Goal: Transaction & Acquisition: Purchase product/service

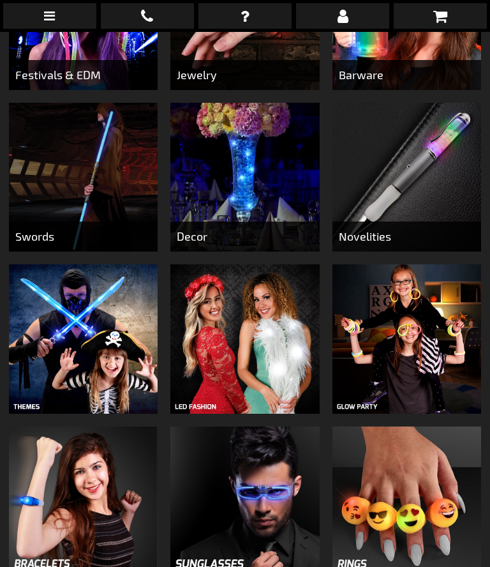
scroll to position [587, 0]
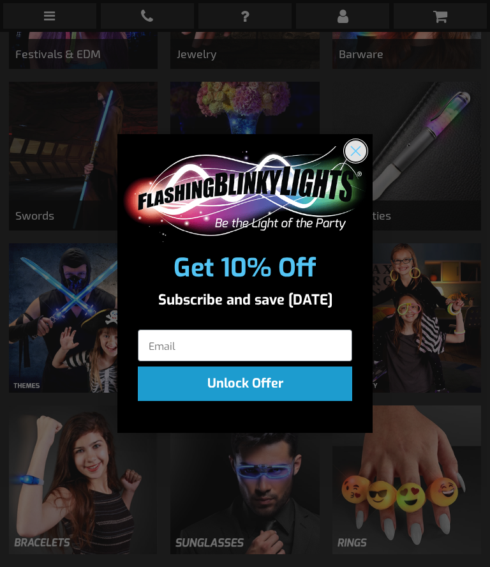
click at [359, 161] on circle "Close dialog" at bounding box center [355, 150] width 21 height 21
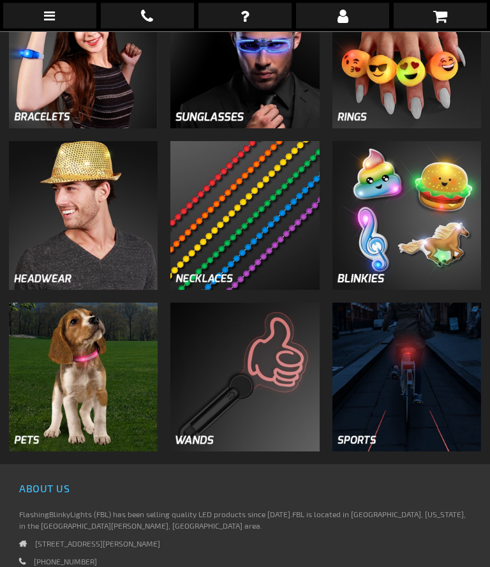
scroll to position [1026, 0]
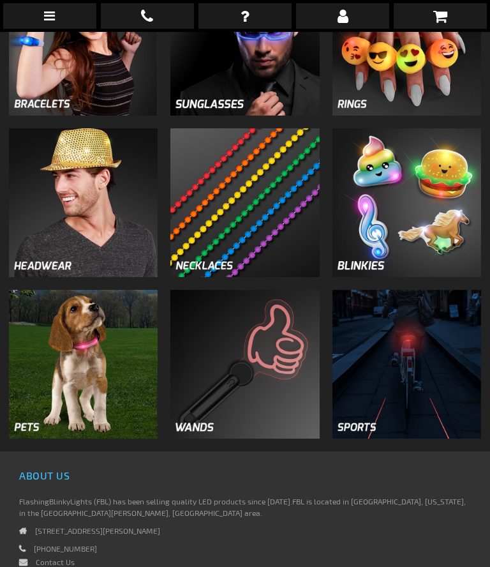
click at [424, 424] on img at bounding box center [407, 364] width 149 height 149
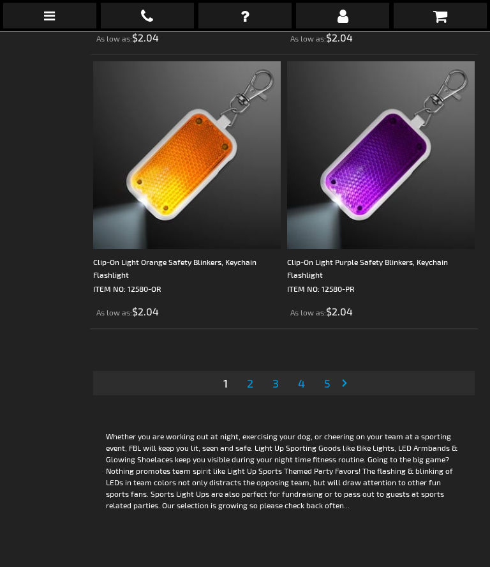
scroll to position [8333, 0]
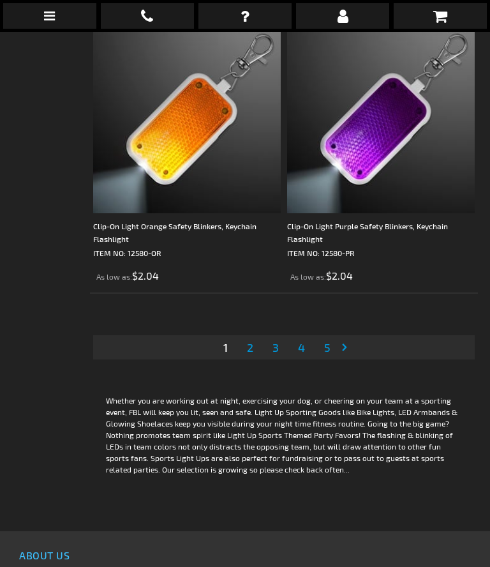
click at [248, 346] on span "2" at bounding box center [250, 347] width 6 height 14
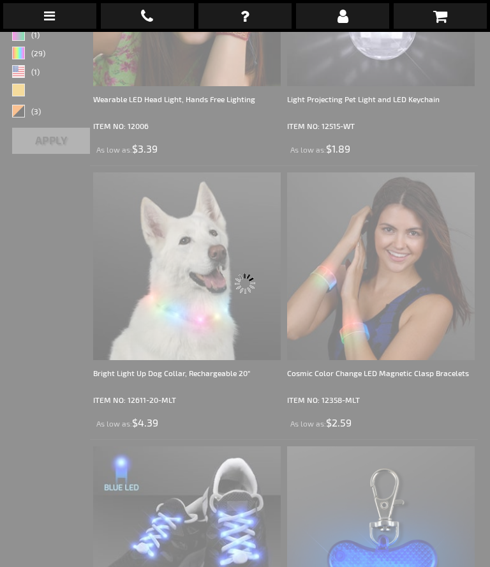
scroll to position [32, 0]
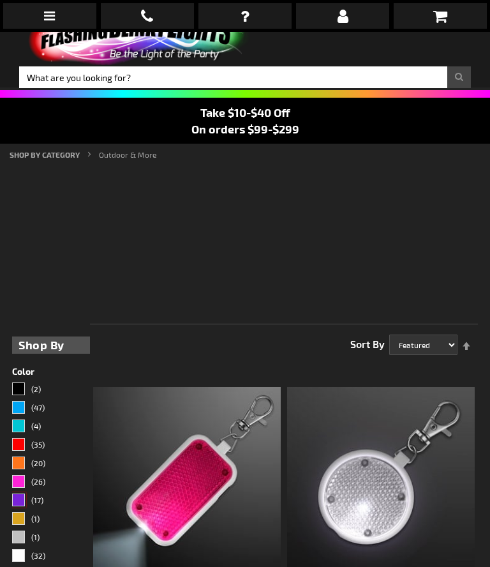
click at [25, 496] on div "Purple" at bounding box center [18, 499] width 13 height 13
click at [44, 500] on link "(17)" at bounding box center [51, 500] width 78 height 15
click at [20, 500] on div "Purple" at bounding box center [18, 499] width 13 height 13
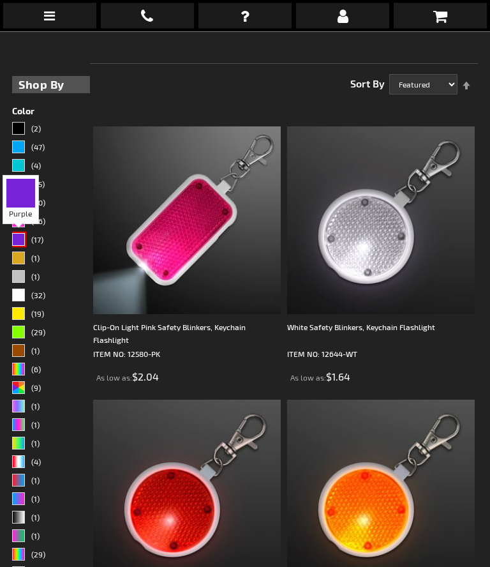
scroll to position [292, 0]
click at [43, 235] on span "(17)" at bounding box center [37, 239] width 12 height 9
click at [41, 237] on span "(17)" at bounding box center [37, 239] width 12 height 9
click at [38, 241] on span "(17)" at bounding box center [37, 239] width 12 height 9
click at [19, 241] on div "Purple" at bounding box center [18, 239] width 13 height 13
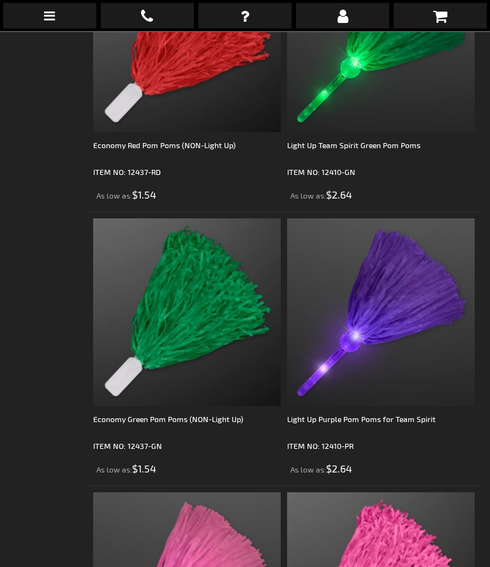
scroll to position [5952, 0]
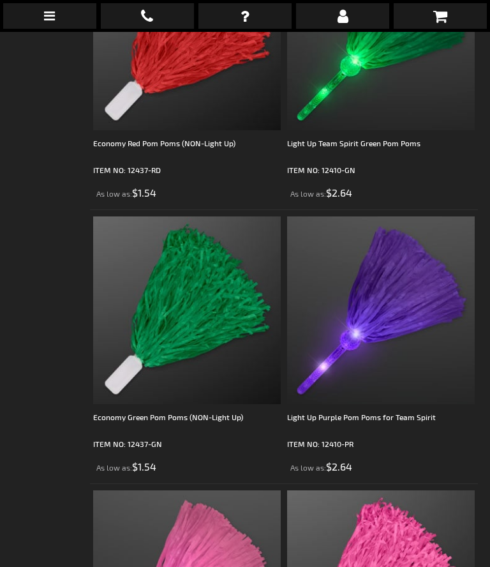
click at [410, 419] on div "Light Up Purple Pom Poms for Team Spirit" at bounding box center [381, 423] width 188 height 26
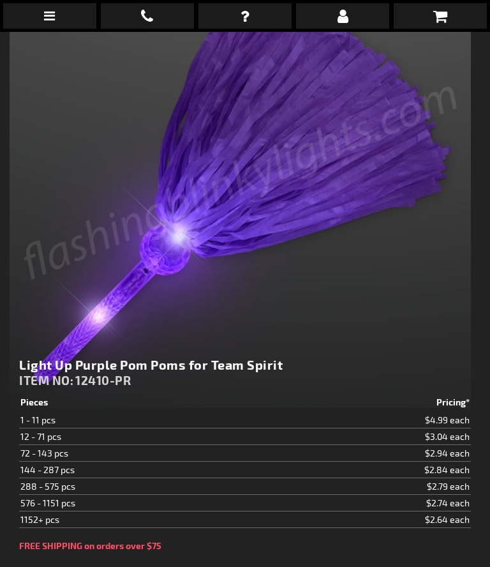
type input "5640"
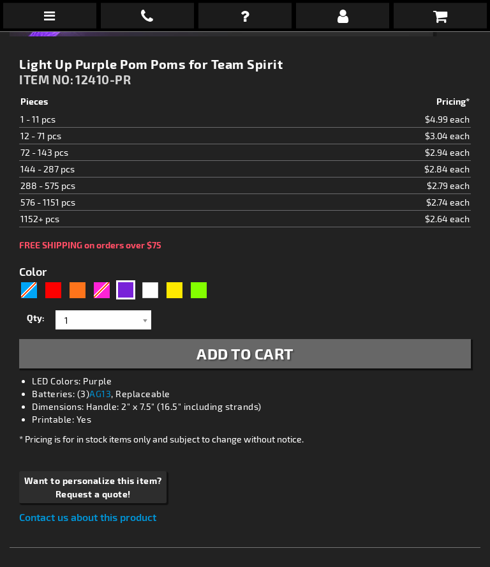
scroll to position [560, 0]
click at [149, 319] on div at bounding box center [145, 319] width 13 height 19
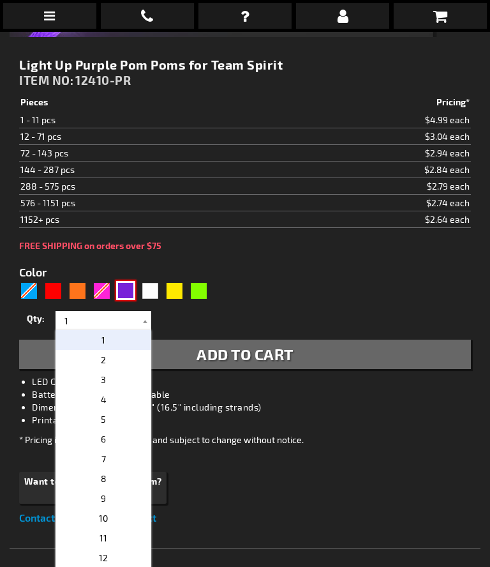
click at [133, 288] on div "Purple" at bounding box center [125, 290] width 19 height 19
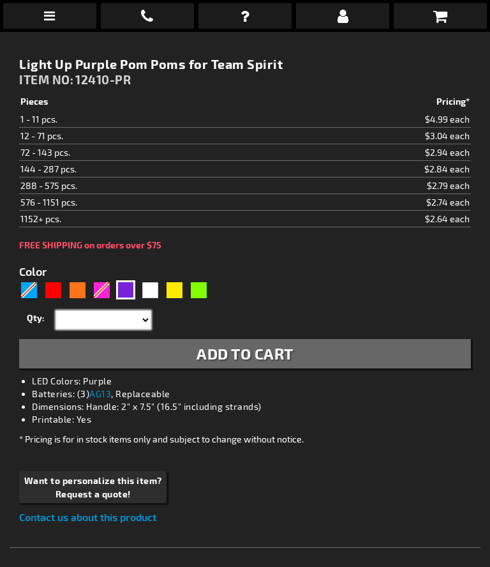
click at [146, 318] on select "1 2 3 4 5 6 7 8 9 10 11 12 24 36 48 60 72 84 96 108 120" at bounding box center [104, 319] width 96 height 19
click at [137, 318] on input "1" at bounding box center [105, 319] width 93 height 19
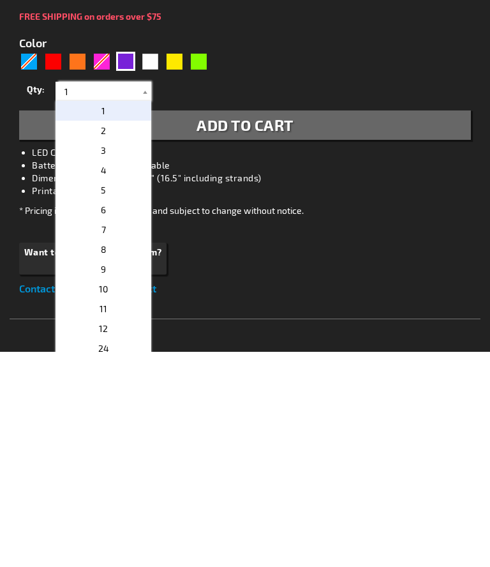
scroll to position [601, 0]
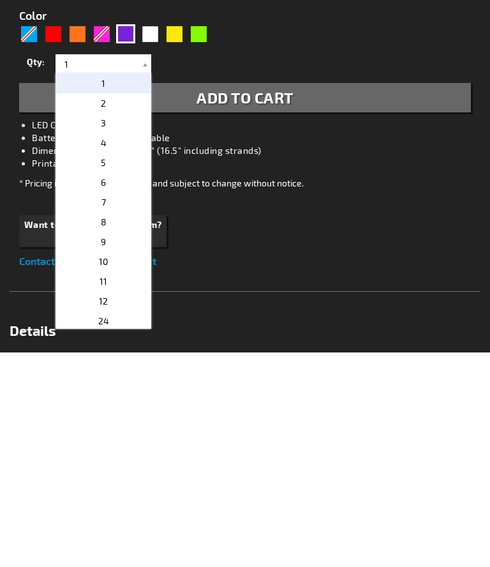
click at [117, 526] on p "24" at bounding box center [104, 536] width 96 height 20
type input "24"
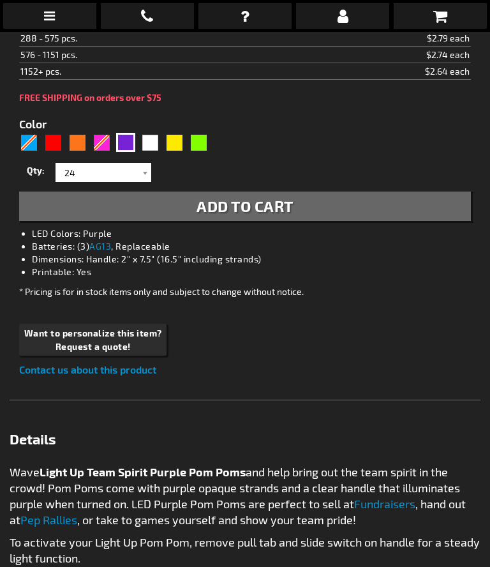
scroll to position [673, 0]
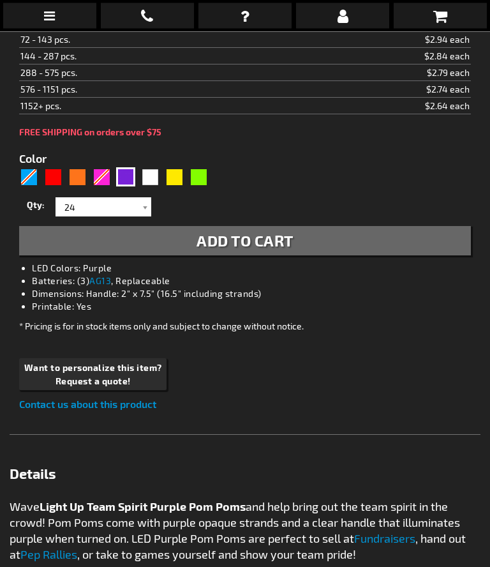
click at [281, 243] on span "Add to Cart" at bounding box center [245, 241] width 97 height 19
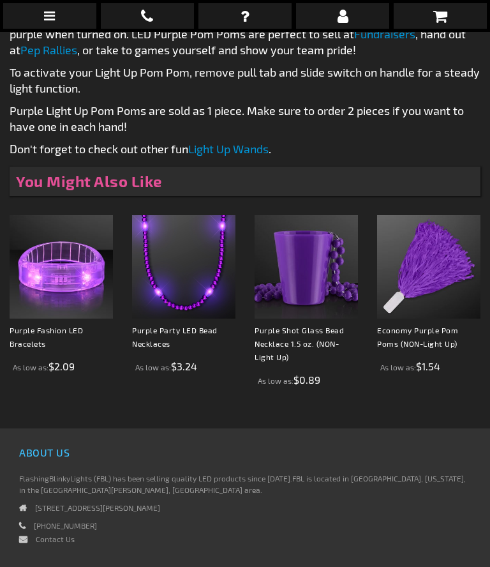
scroll to position [1206, 0]
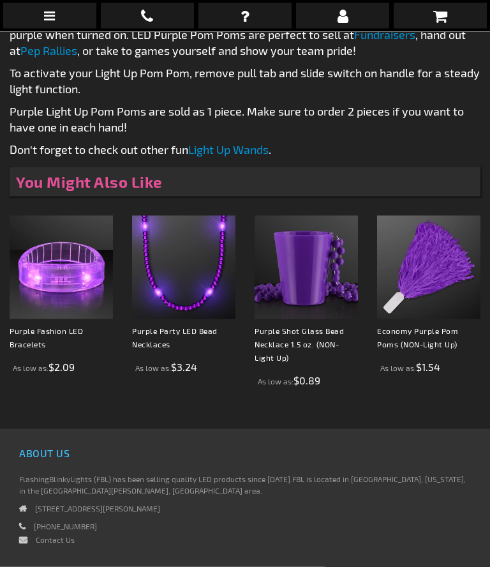
click at [167, 326] on link "Purple Party LED Bead Necklaces" at bounding box center [175, 337] width 86 height 22
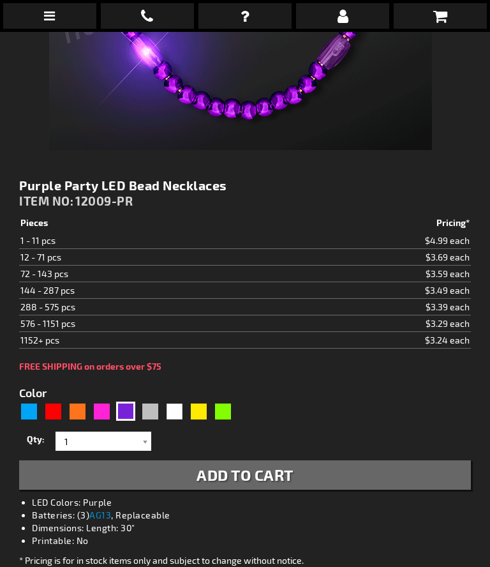
scroll to position [430, 0]
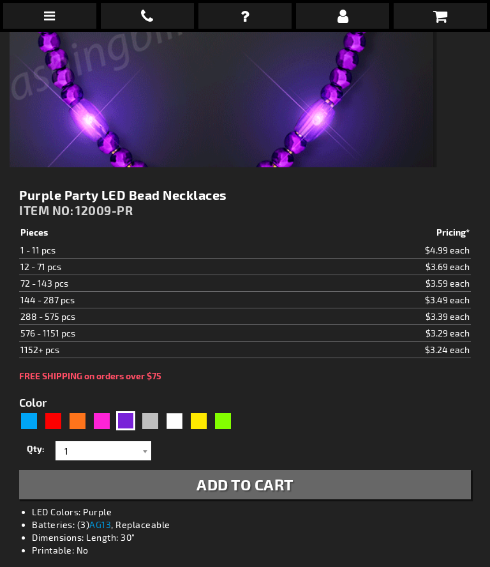
click at [386, 282] on td "$3.59 each" at bounding box center [369, 283] width 204 height 17
click at [137, 445] on input "1" at bounding box center [105, 450] width 93 height 19
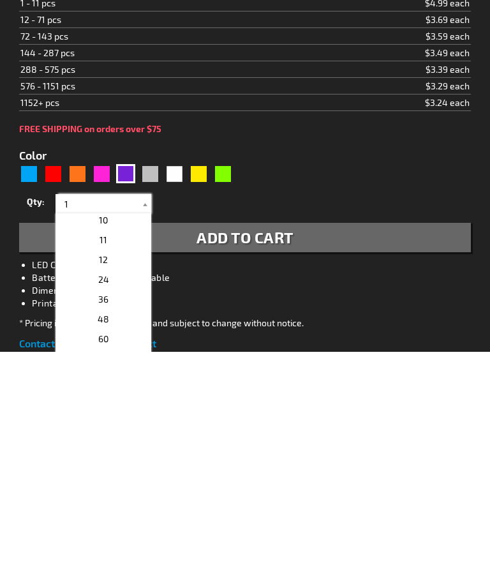
scroll to position [180, 0]
click at [108, 565] on p "72" at bounding box center [104, 575] width 96 height 20
type input "72"
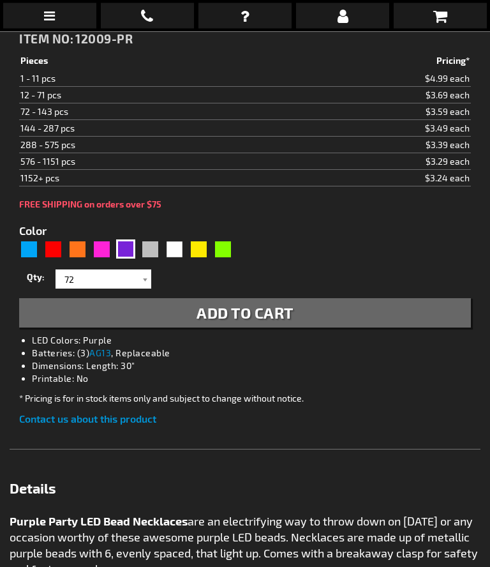
click at [269, 313] on span "Add to Cart" at bounding box center [245, 313] width 97 height 19
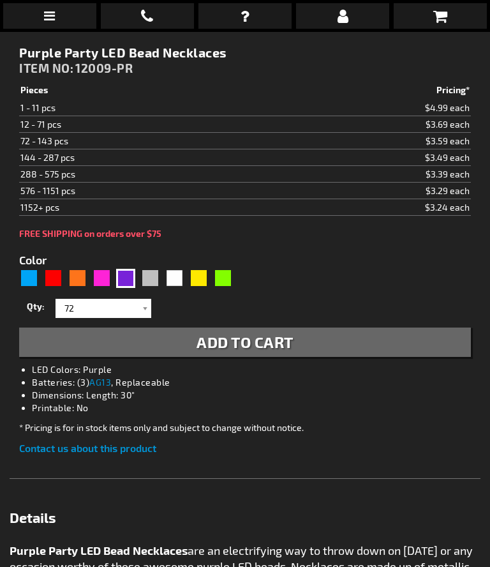
click at [259, 337] on span "Add to Cart" at bounding box center [245, 342] width 97 height 19
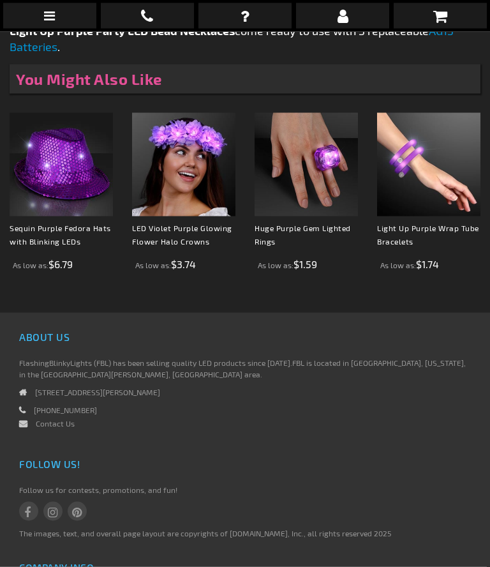
scroll to position [1290, 0]
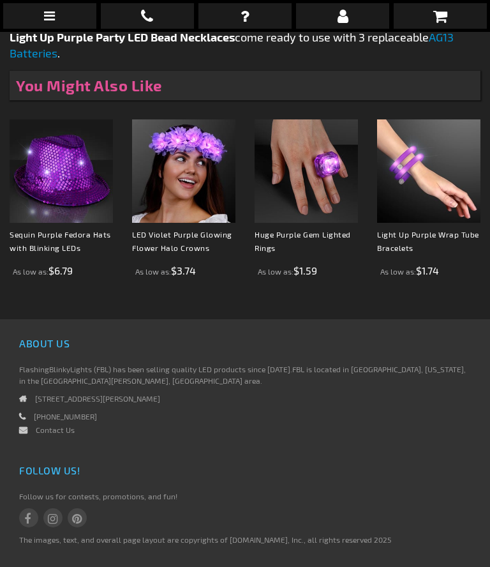
click at [56, 237] on link "Sequin Purple Fedora Hats with Blinking LEDs" at bounding box center [60, 241] width 101 height 22
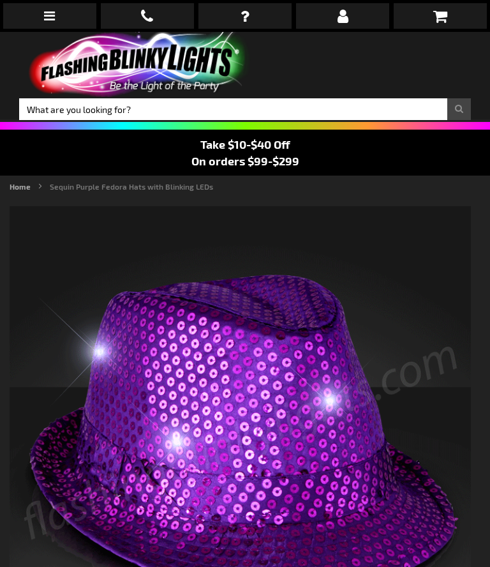
type input "5640"
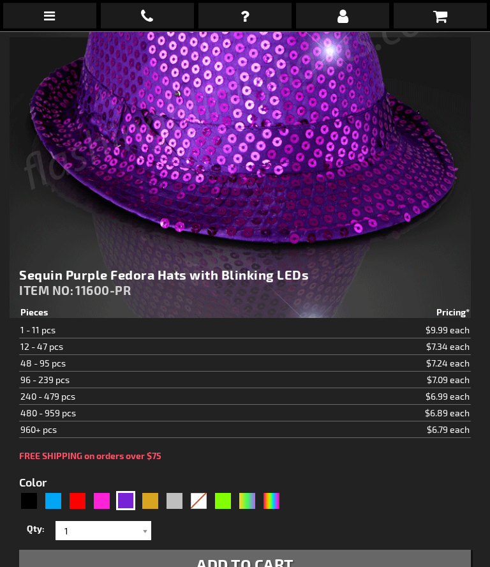
scroll to position [349, 0]
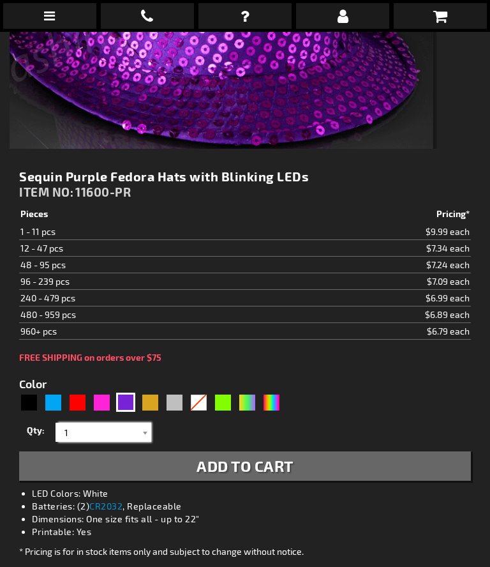
click at [137, 426] on input "1" at bounding box center [105, 432] width 93 height 19
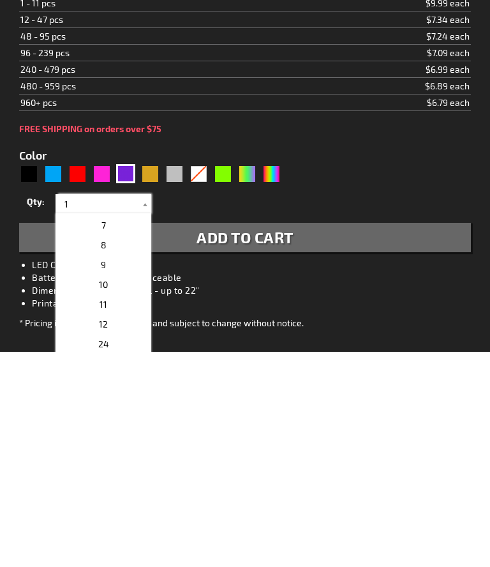
scroll to position [118, 0]
click at [118, 528] on p "12" at bounding box center [104, 538] width 96 height 20
type input "12"
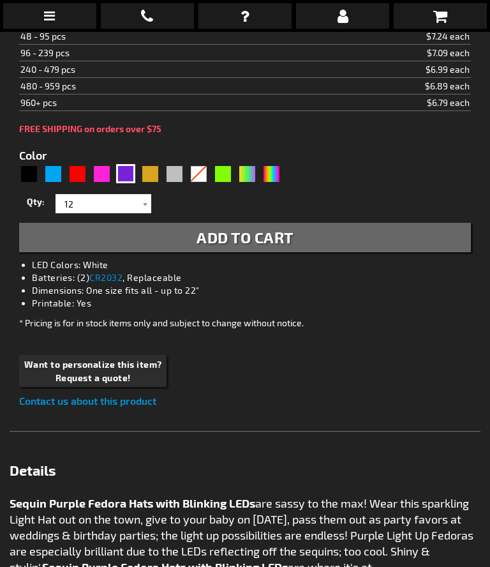
click at [279, 242] on span "Add to Cart" at bounding box center [245, 237] width 97 height 19
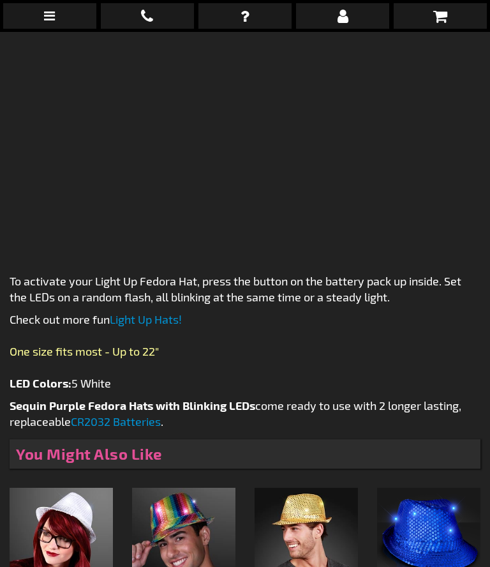
scroll to position [1256, 0]
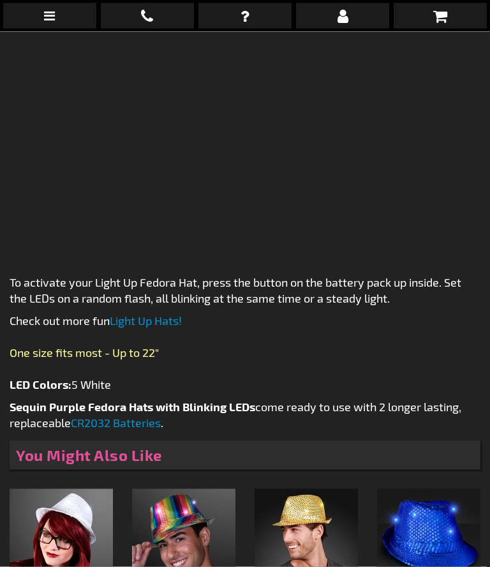
click at [443, 12] on icon at bounding box center [440, 15] width 14 height 15
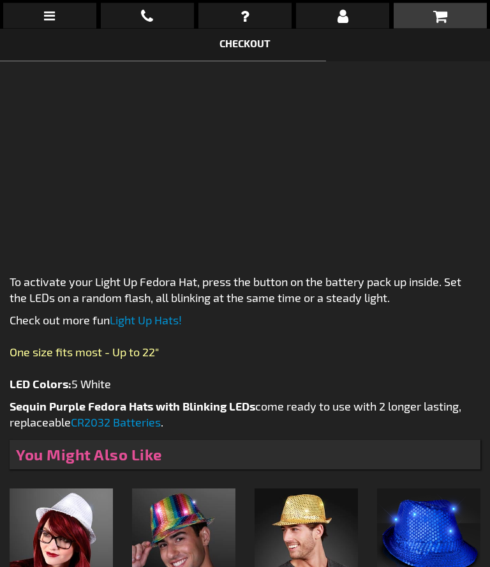
scroll to position [1256, 0]
click at [255, 47] on link "Checkout" at bounding box center [245, 43] width 51 height 12
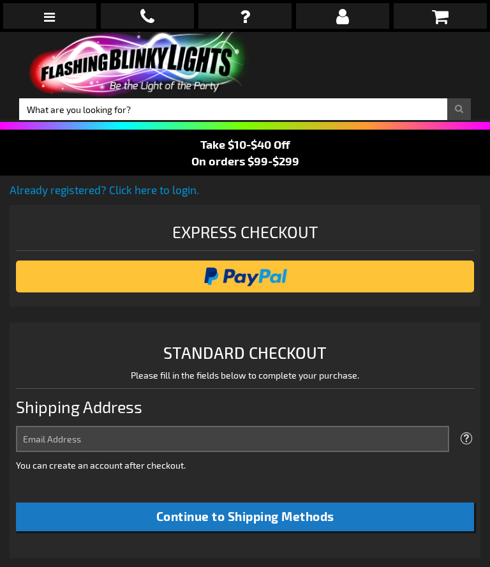
select select "US"
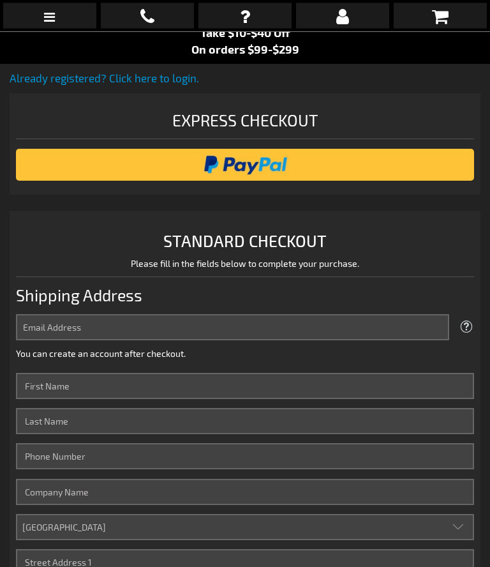
scroll to position [112, 0]
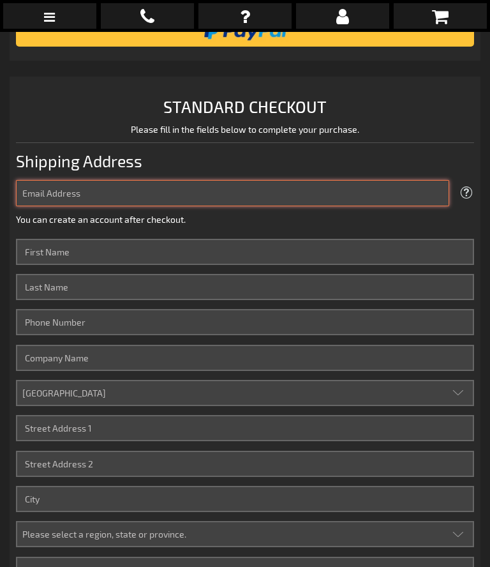
click at [114, 193] on input "Email Address" at bounding box center [232, 193] width 433 height 26
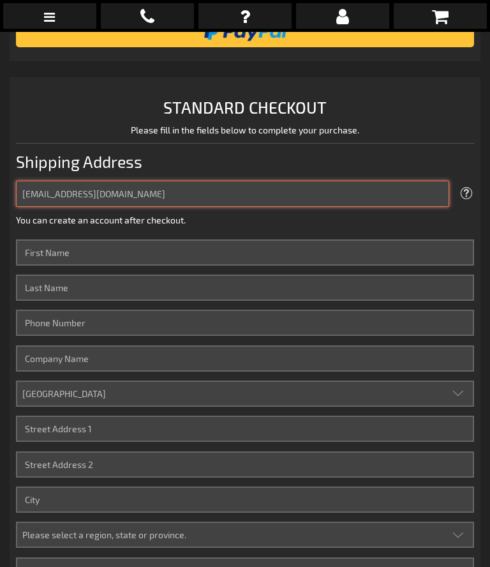
type input "[EMAIL_ADDRESS][DOMAIN_NAME]"
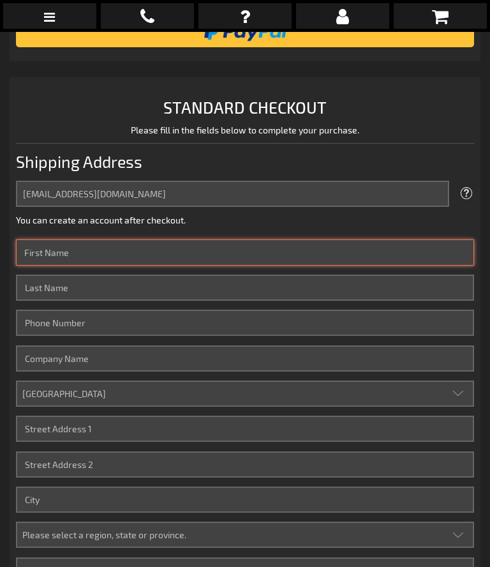
click at [124, 251] on input "First Name" at bounding box center [245, 252] width 458 height 26
type input "Lisa"
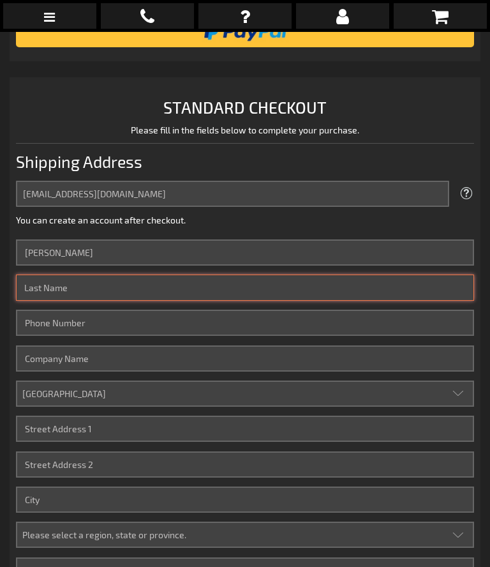
click at [98, 294] on input "Last Name" at bounding box center [245, 287] width 458 height 26
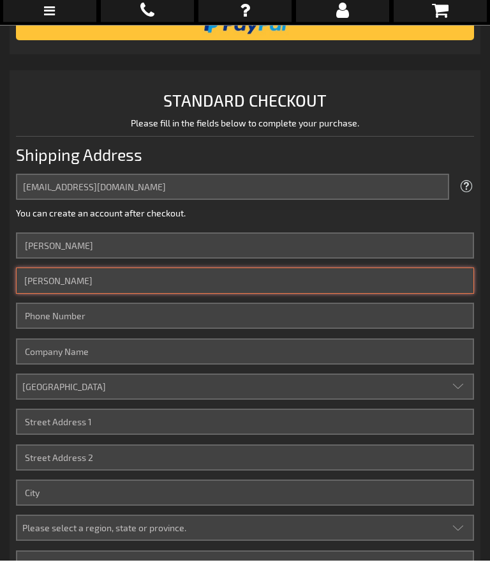
type input "Blimline"
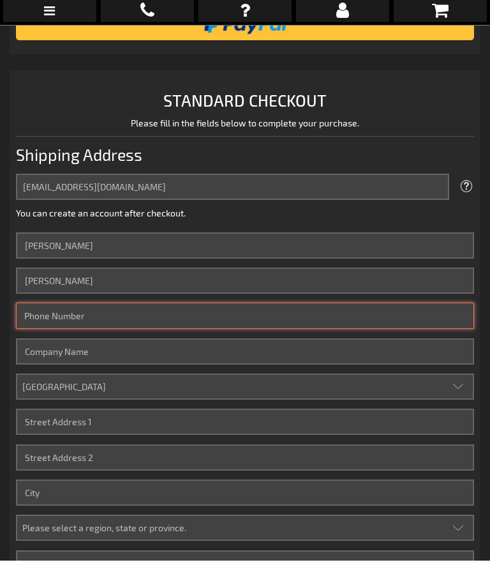
click at [134, 320] on input "Phone Number" at bounding box center [245, 323] width 458 height 26
type input "3"
type input "4102450733"
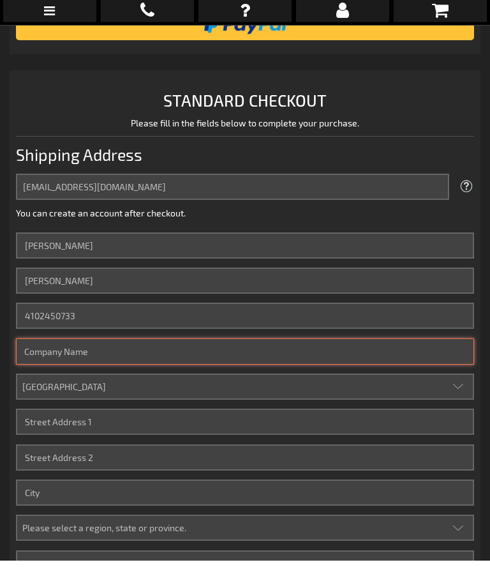
click at [161, 361] on input "Company" at bounding box center [245, 358] width 458 height 26
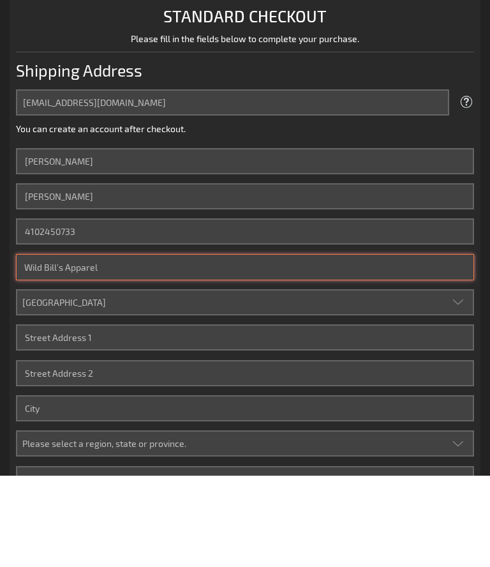
type input "Wild Bill’s Apparel"
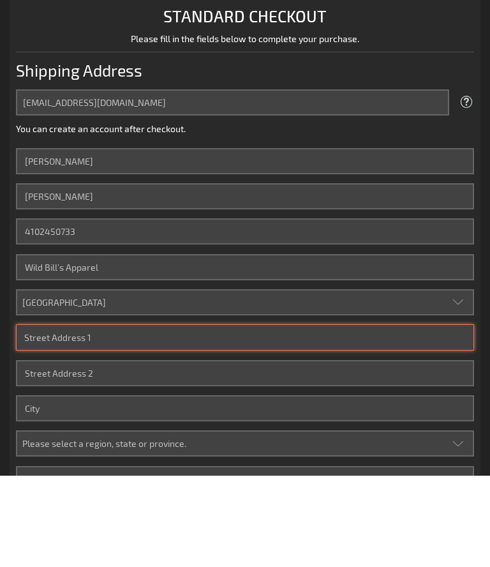
click at [117, 416] on input "Street Address: Line 1" at bounding box center [245, 429] width 458 height 26
click at [233, 416] on input "142 A N. Bond st" at bounding box center [245, 429] width 458 height 26
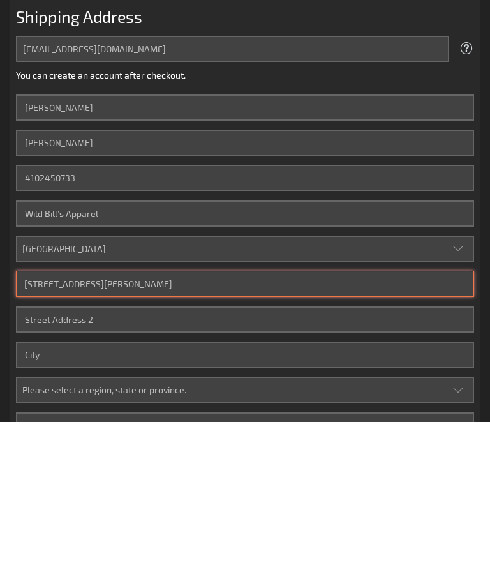
type input "142 A N. Bond st"
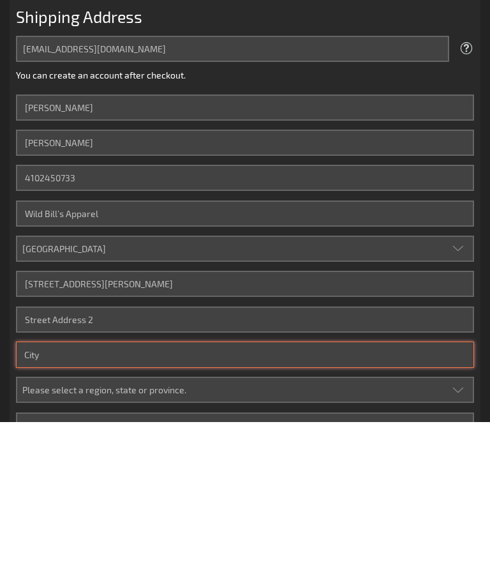
click at [91, 486] on input "City" at bounding box center [245, 499] width 458 height 26
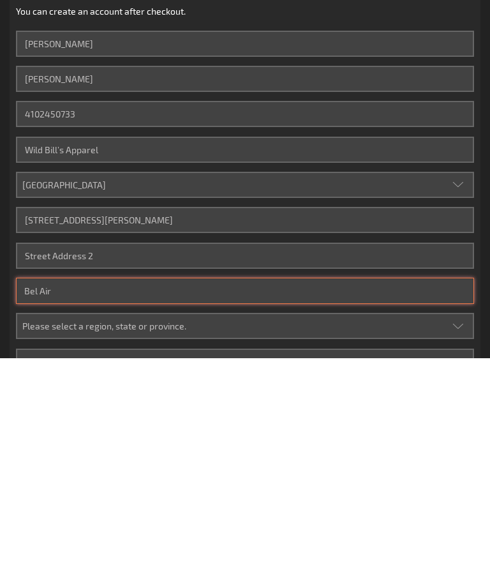
type input "Bel Air"
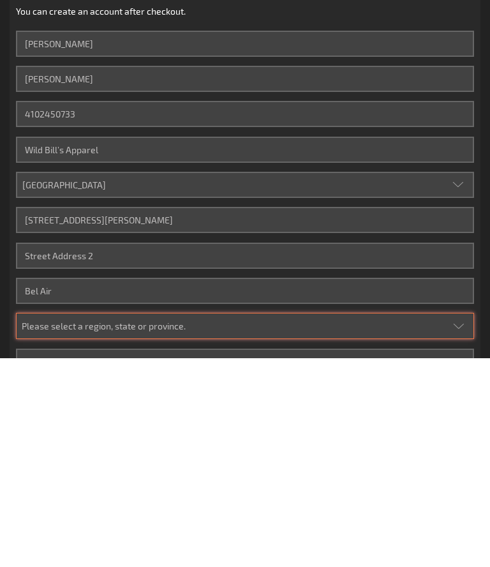
click at [223, 521] on select "Please select a region, state or province. Alabama Alaska Arizona Arkansas Cali…" at bounding box center [245, 534] width 458 height 26
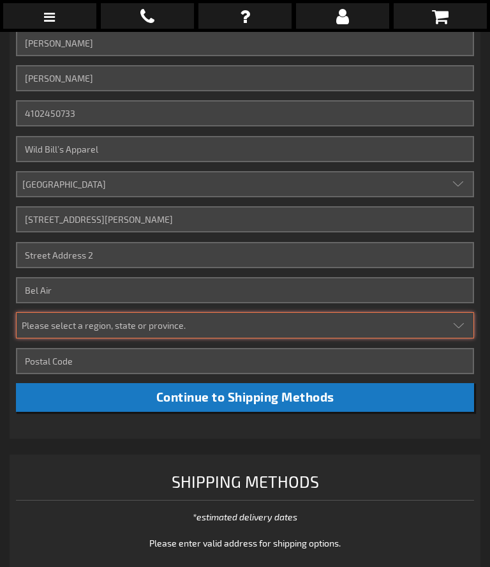
select select "31"
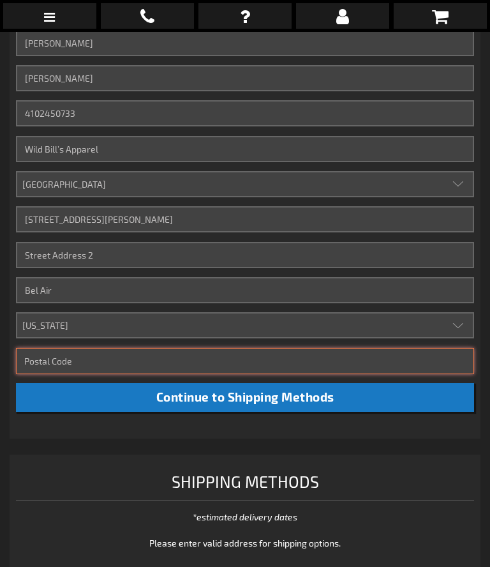
click at [123, 361] on input "Zip/Postal Code" at bounding box center [245, 361] width 458 height 26
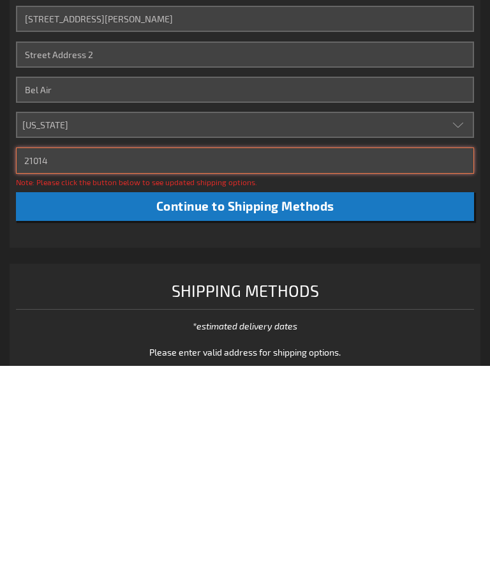
type input "21014"
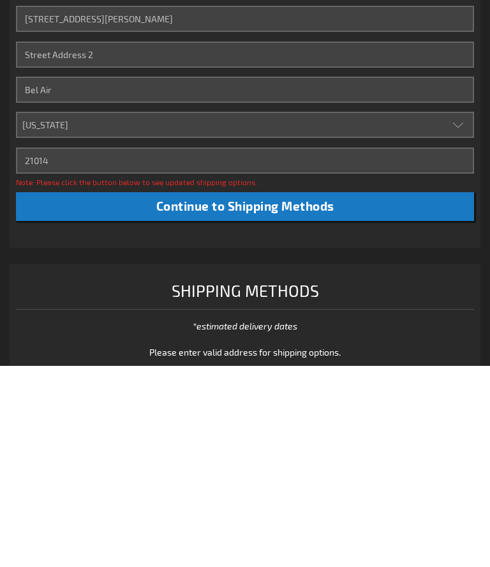
click at [285, 400] on span "Continue to Shipping Methods" at bounding box center [245, 407] width 178 height 15
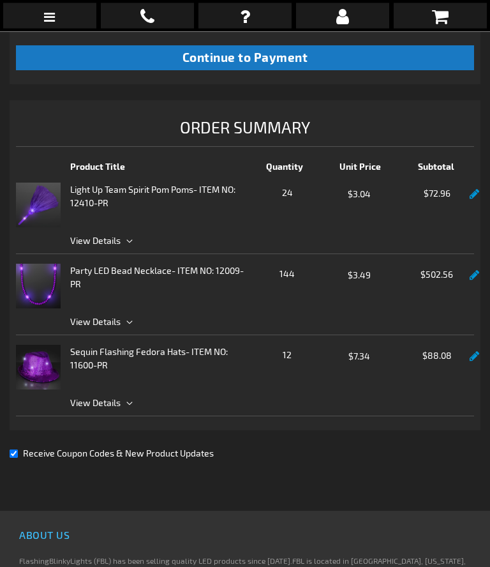
scroll to position [1267, 0]
click at [477, 278] on link at bounding box center [475, 275] width 10 height 11
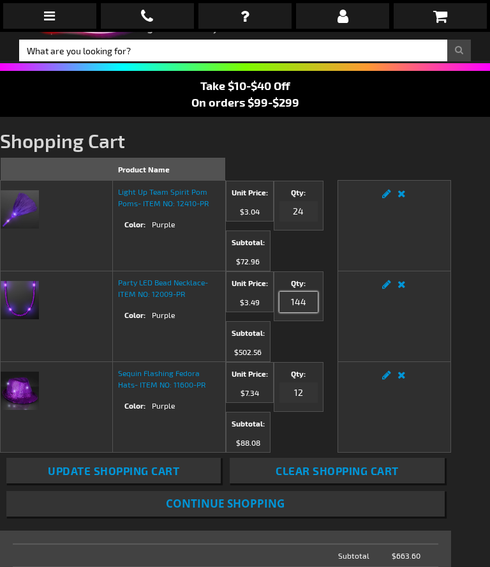
click at [280, 312] on input "144" at bounding box center [299, 302] width 38 height 20
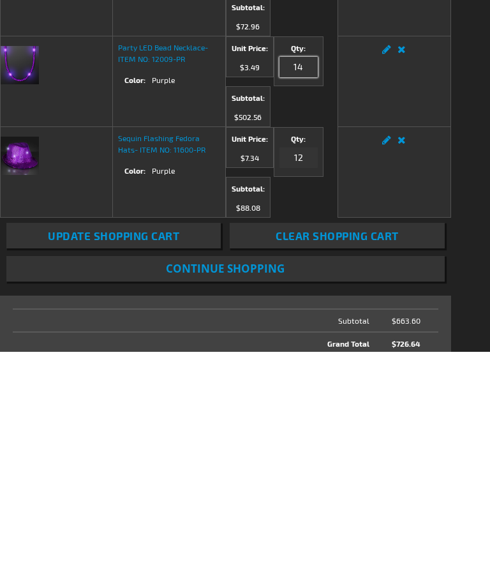
type input "1"
type input "72"
click at [114, 463] on button "Update Shopping Cart" at bounding box center [113, 451] width 214 height 26
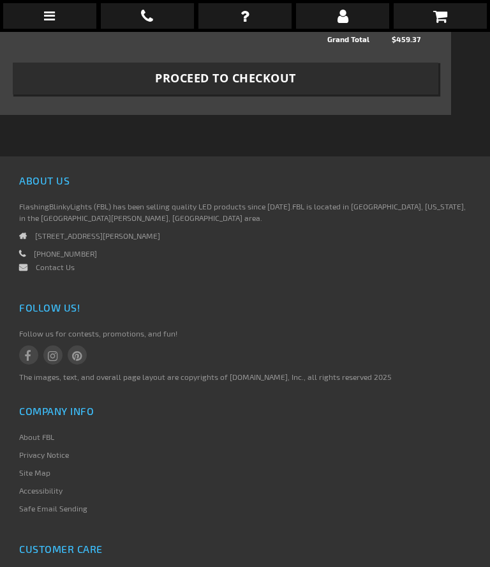
scroll to position [603, 0]
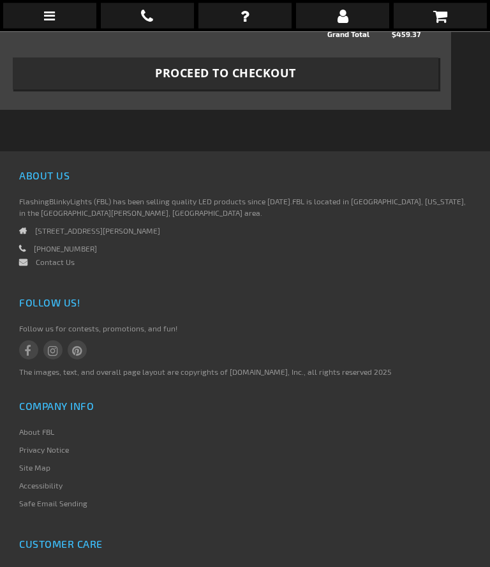
click at [235, 82] on span "Proceed to Checkout" at bounding box center [225, 74] width 141 height 16
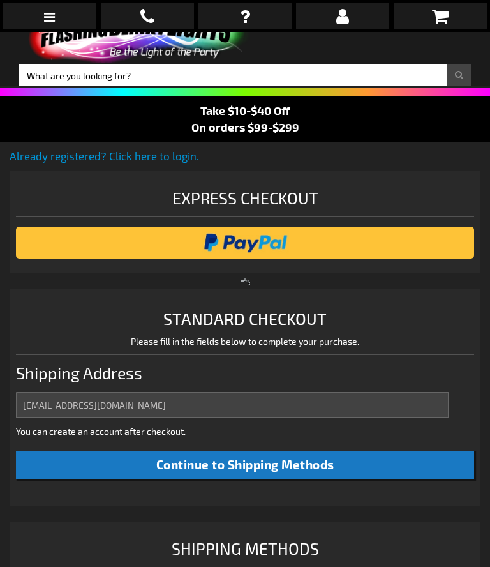
scroll to position [322, 0]
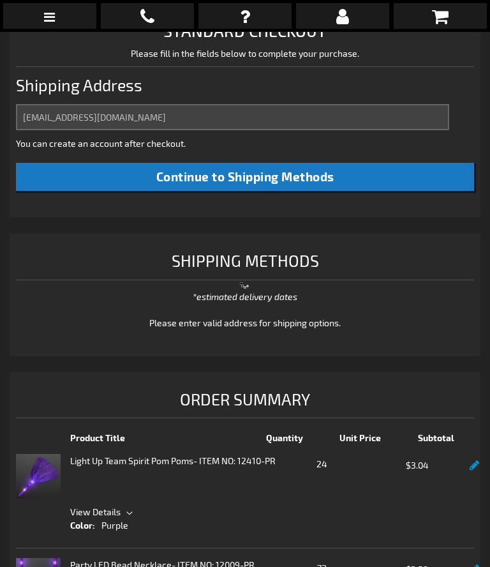
select select "US"
select select "31"
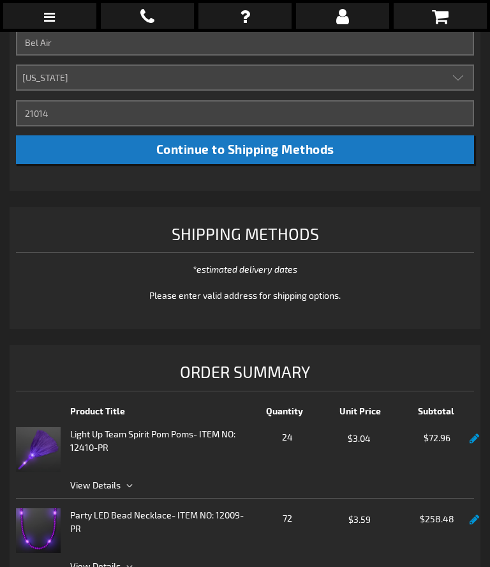
scroll to position [701, 0]
click at [283, 146] on span "Continue to Shipping Methods" at bounding box center [245, 149] width 178 height 15
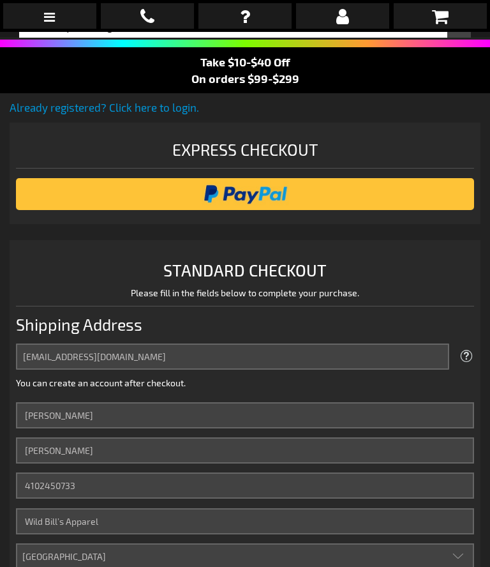
scroll to position [75, 0]
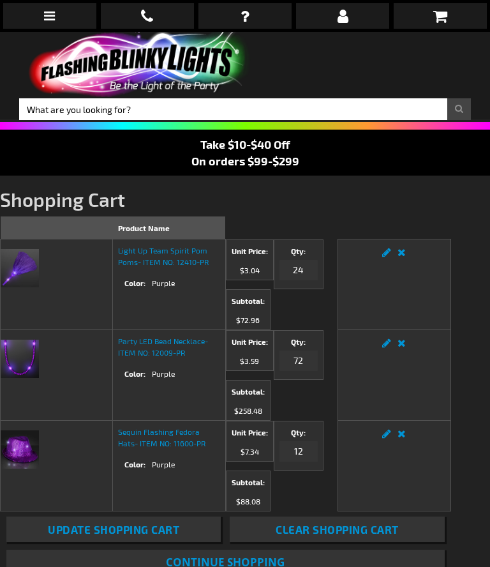
scroll to position [89, 0]
